Goal: Information Seeking & Learning: Check status

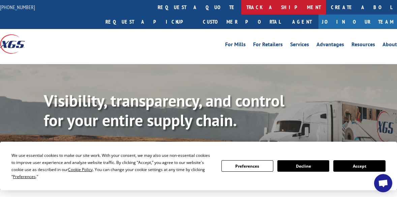
click at [242, 11] on link "track a shipment" at bounding box center [284, 7] width 85 height 15
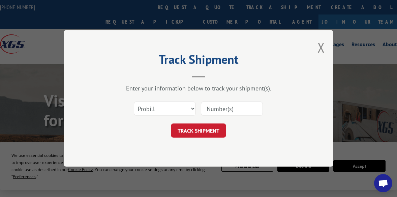
paste input "17638951"
type input "17638951"
click at [208, 135] on button "TRACK SHIPMENT" at bounding box center [198, 131] width 55 height 14
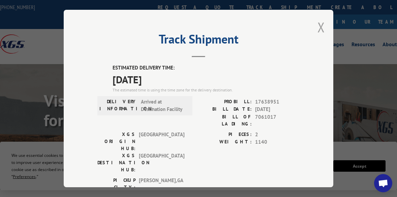
click at [319, 25] on button "Close modal" at bounding box center [321, 27] width 7 height 18
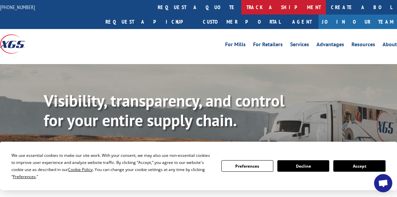
click at [242, 8] on link "track a shipment" at bounding box center [284, 7] width 85 height 15
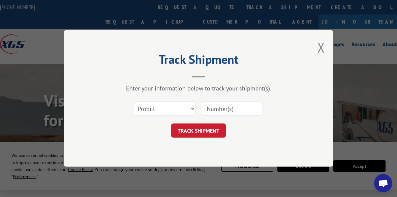
paste input "17638951"
type input "17638951"
click at [212, 128] on button "TRACK SHIPMENT" at bounding box center [198, 131] width 55 height 14
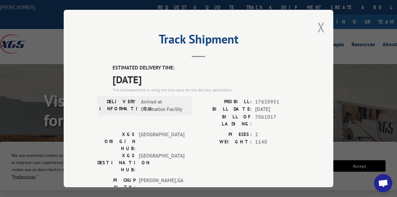
click at [320, 23] on button "Close modal" at bounding box center [321, 27] width 7 height 18
